Goal: Find contact information: Find phone number

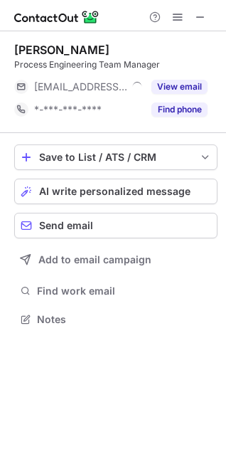
scroll to position [7, 7]
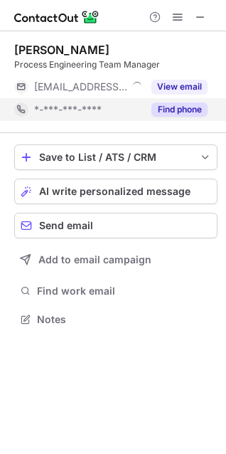
click at [181, 109] on button "Find phone" at bounding box center [179, 109] width 56 height 14
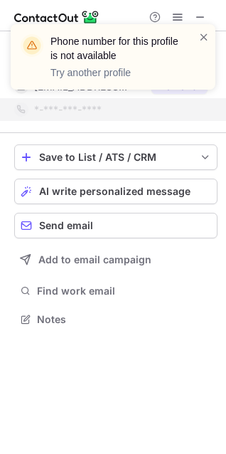
click at [197, 36] on div "Phone number for this profile is not available Try another profile" at bounding box center [107, 57] width 182 height 54
click at [203, 36] on span at bounding box center [203, 37] width 11 height 14
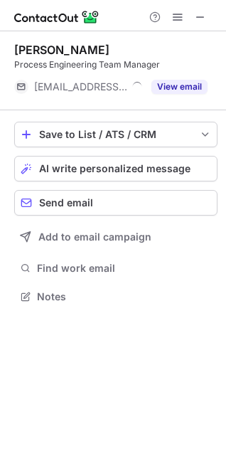
click at [199, 19] on div "Phone number for this profile is not available Try another profile" at bounding box center [112, 62] width 227 height 105
click at [200, 14] on span at bounding box center [200, 16] width 11 height 11
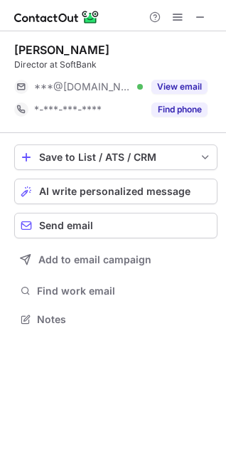
scroll to position [7, 7]
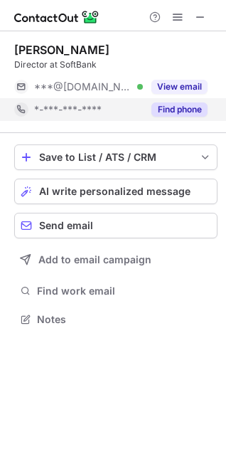
click at [174, 102] on button "Find phone" at bounding box center [179, 109] width 56 height 14
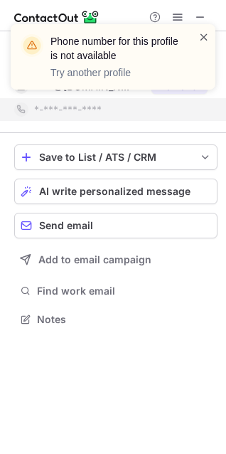
click at [203, 32] on span at bounding box center [203, 37] width 11 height 14
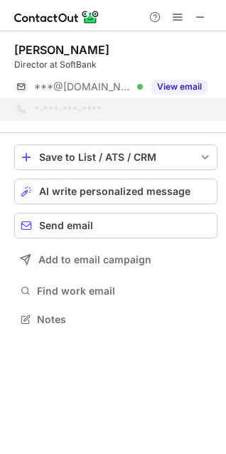
click at [202, 15] on div "Phone number for this profile is not available Try another profile" at bounding box center [112, 62] width 227 height 105
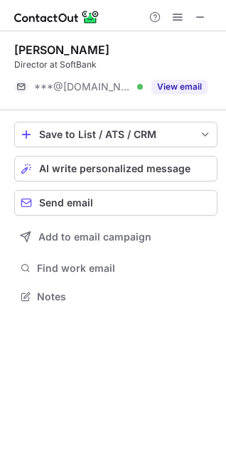
click at [202, 15] on span at bounding box center [200, 16] width 11 height 11
